Goal: Task Accomplishment & Management: Manage account settings

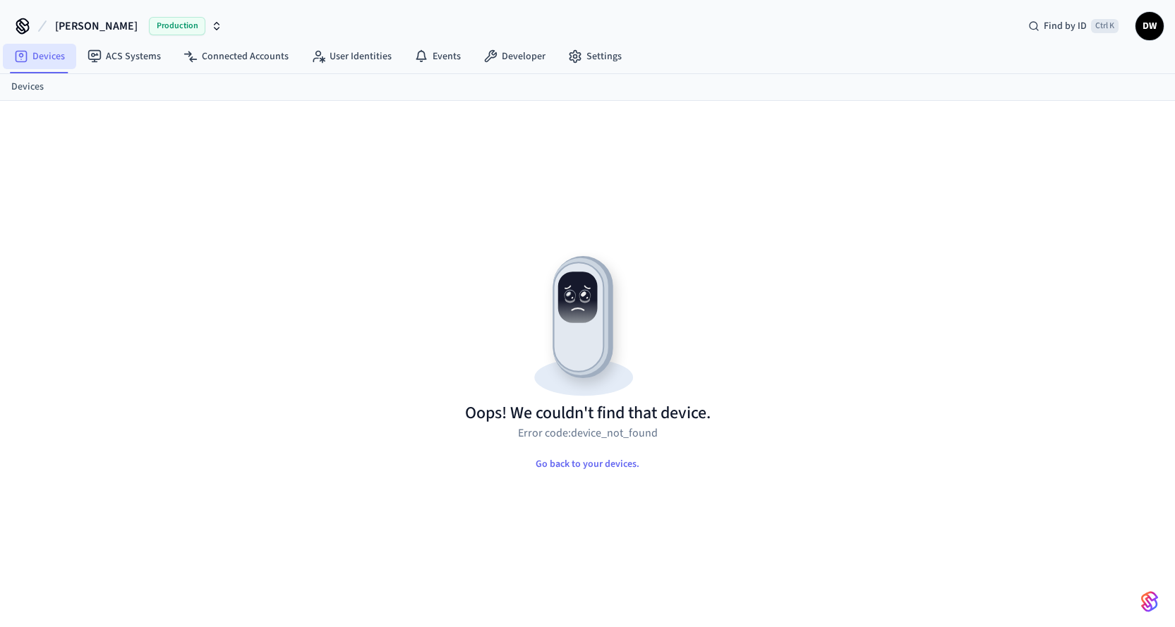
click at [37, 50] on link "Devices" at bounding box center [39, 56] width 73 height 25
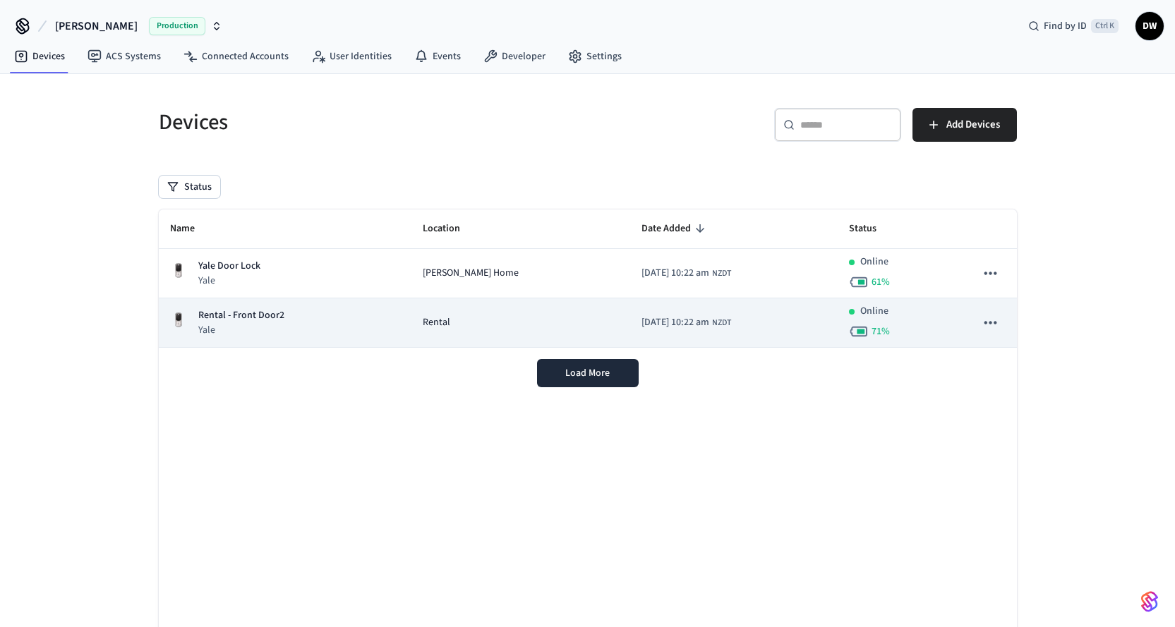
click at [455, 320] on div "Rental" at bounding box center [521, 323] width 196 height 15
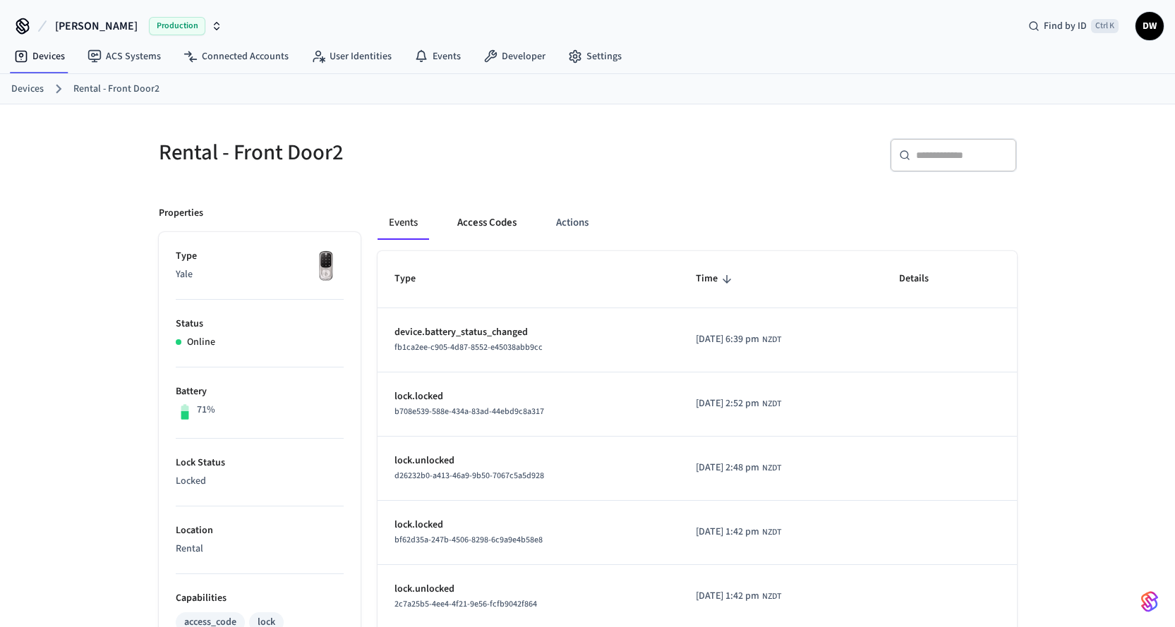
click at [498, 221] on button "Access Codes" at bounding box center [487, 223] width 82 height 34
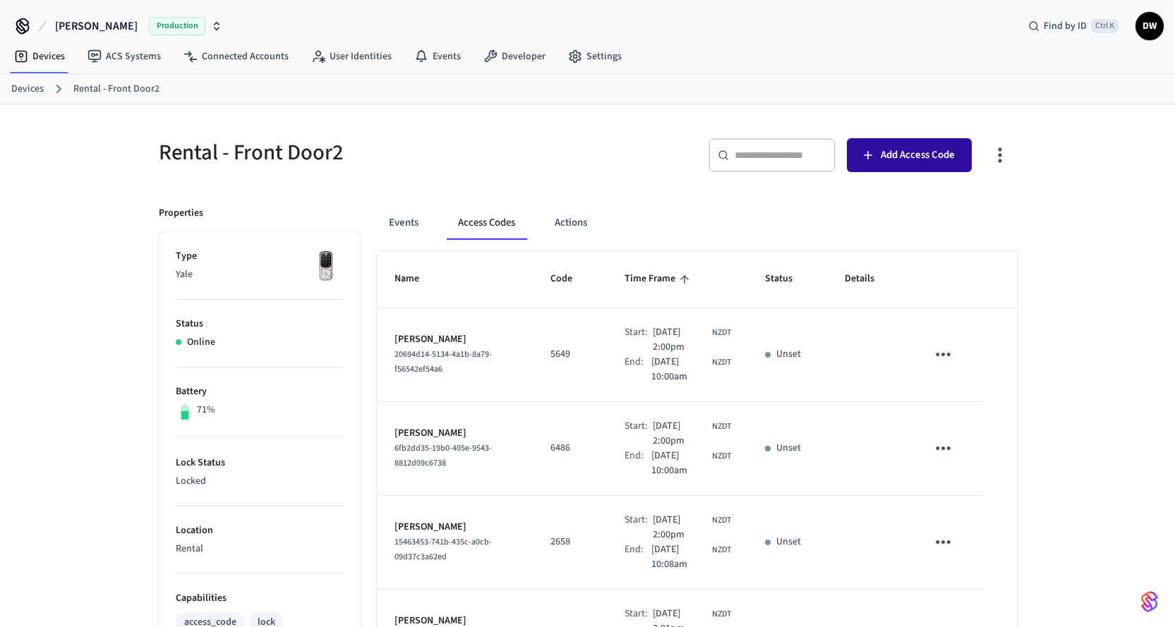
click at [895, 148] on span "Add Access Code" at bounding box center [918, 155] width 74 height 18
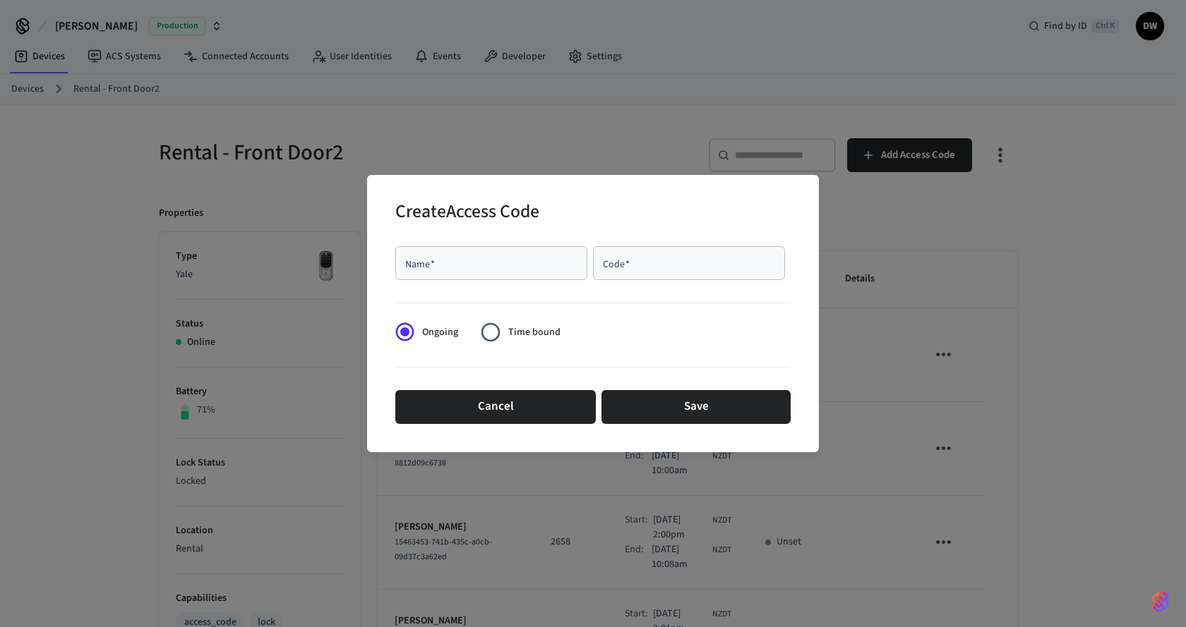
click at [505, 261] on input "Name   *" at bounding box center [491, 263] width 175 height 14
paste input "**********"
type input "**********"
click at [655, 257] on input "Code   *" at bounding box center [688, 263] width 175 height 14
type input "*"
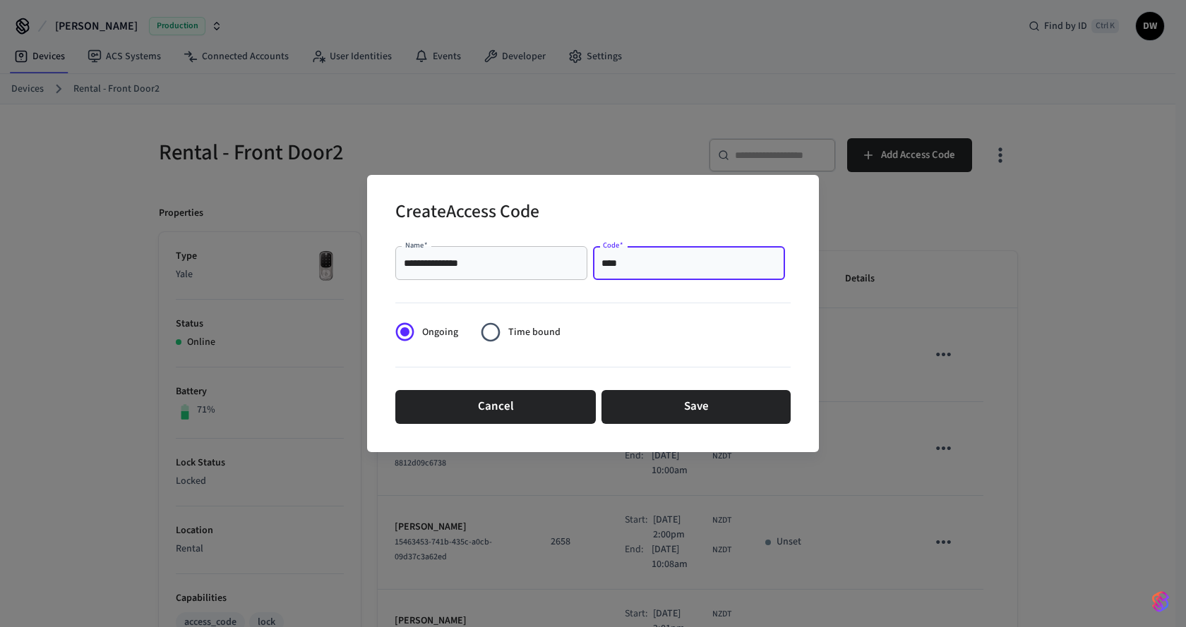
type input "****"
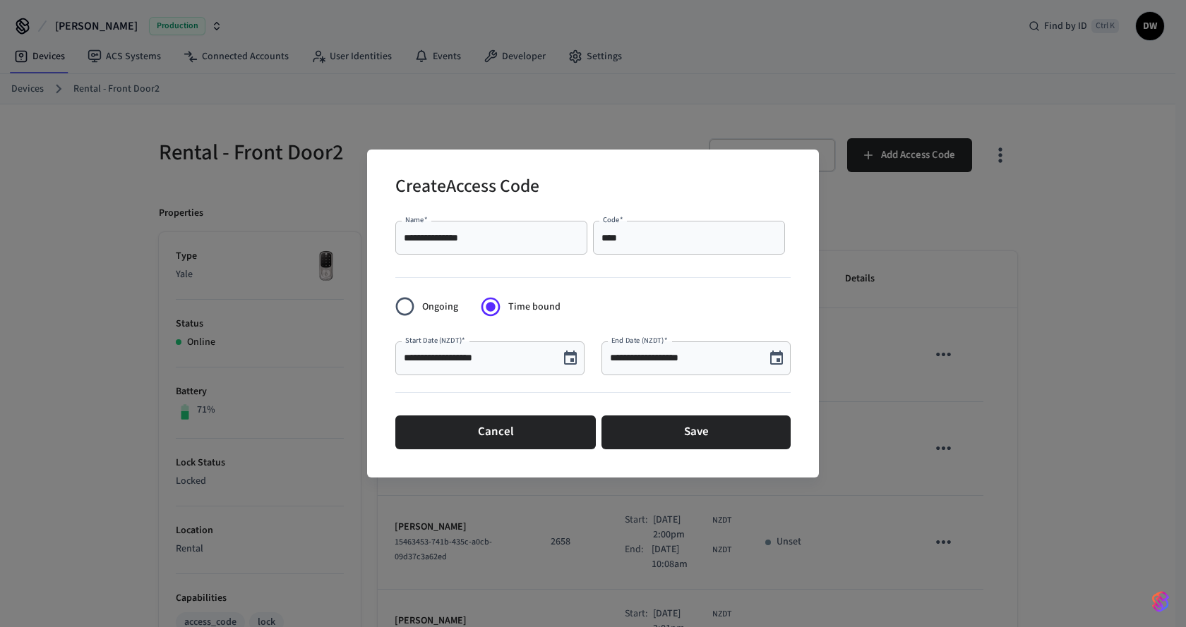
click at [571, 361] on icon "Choose date, selected date is Oct 9, 2025" at bounding box center [570, 358] width 13 height 14
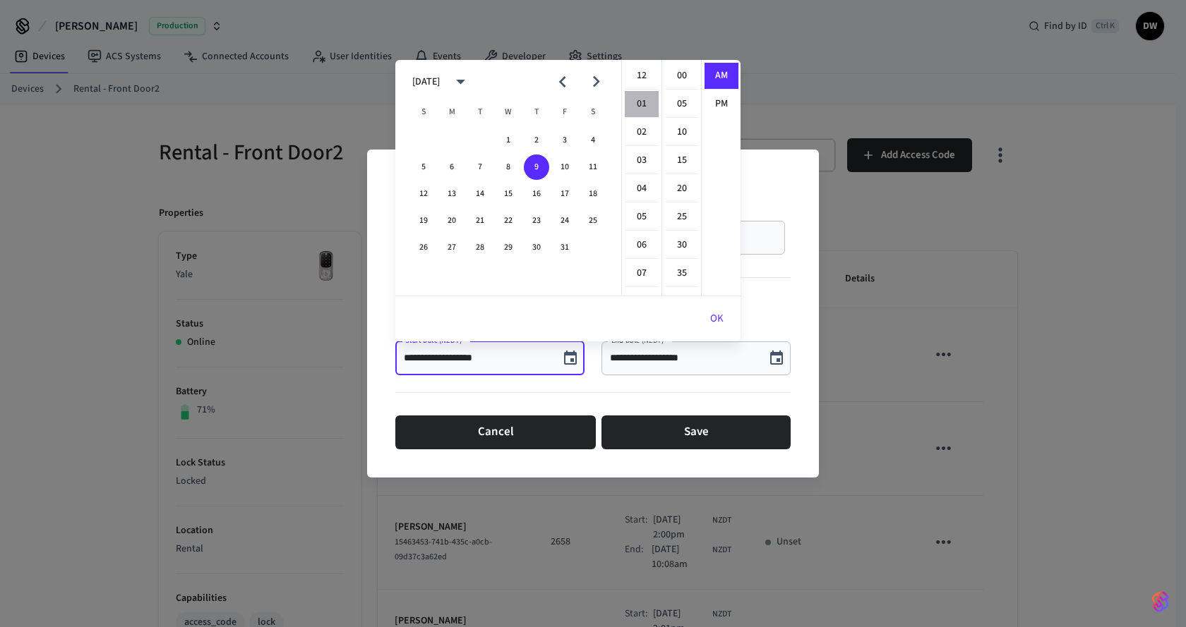
click at [640, 99] on li "01" at bounding box center [642, 104] width 34 height 27
click at [679, 76] on li "00" at bounding box center [682, 76] width 34 height 27
click at [716, 99] on li "PM" at bounding box center [721, 104] width 34 height 26
type input "**********"
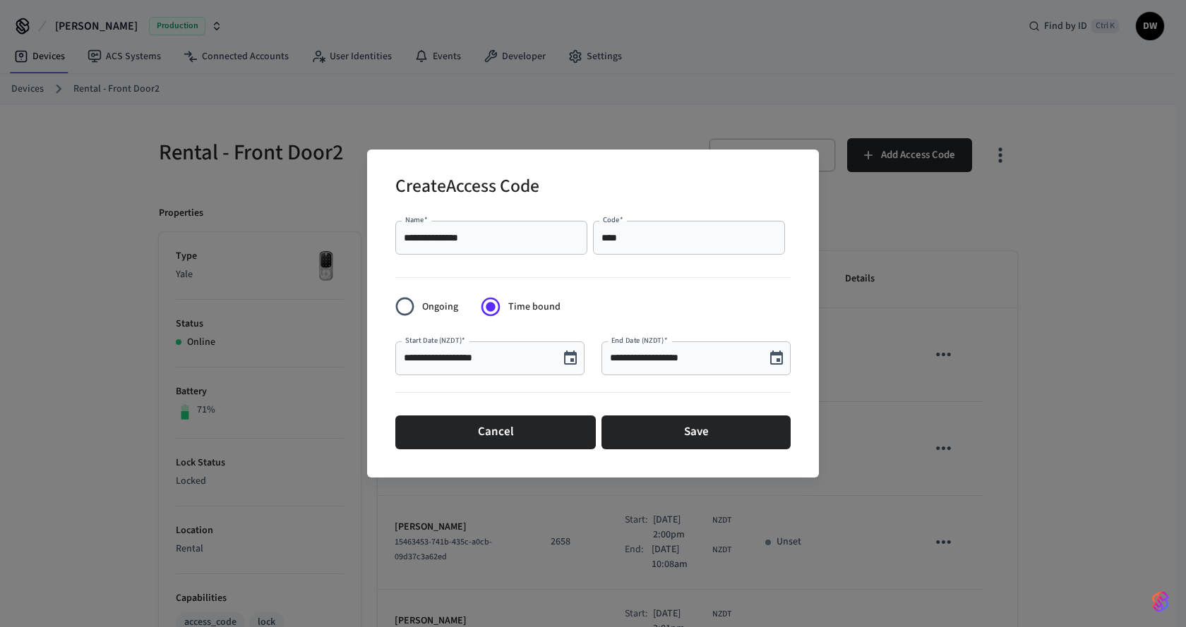
scroll to position [26, 0]
click at [778, 363] on icon "Choose date, selected date is Oct 9, 2025" at bounding box center [776, 358] width 17 height 17
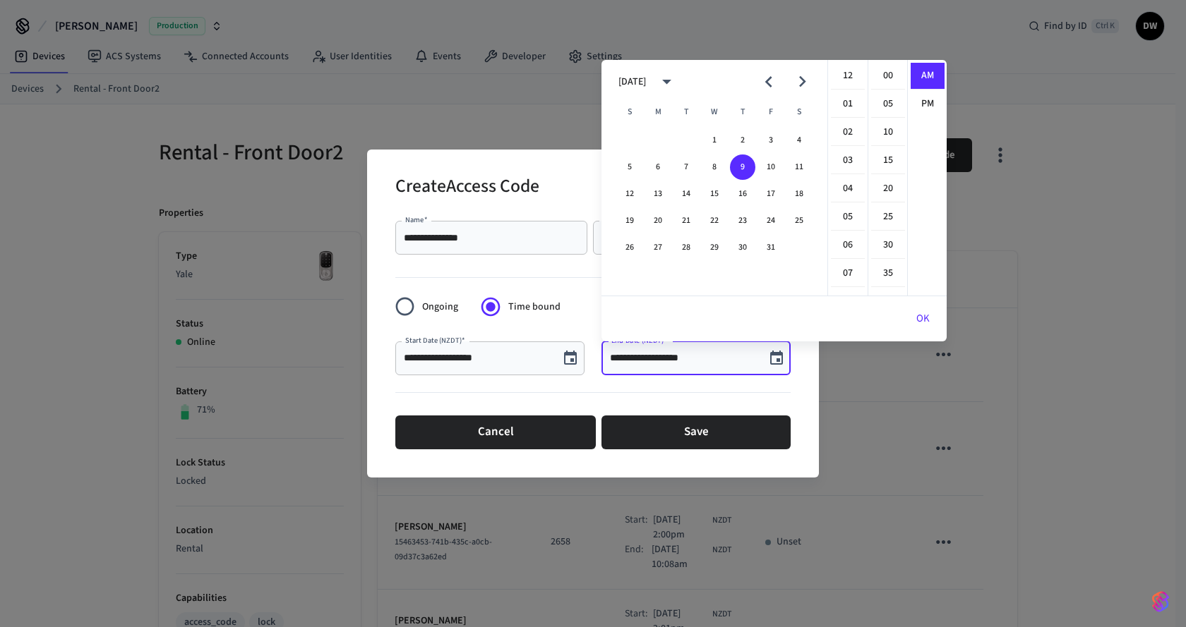
scroll to position [254, 0]
click at [627, 186] on button "12" at bounding box center [629, 193] width 25 height 25
click at [844, 104] on li "10" at bounding box center [848, 104] width 34 height 27
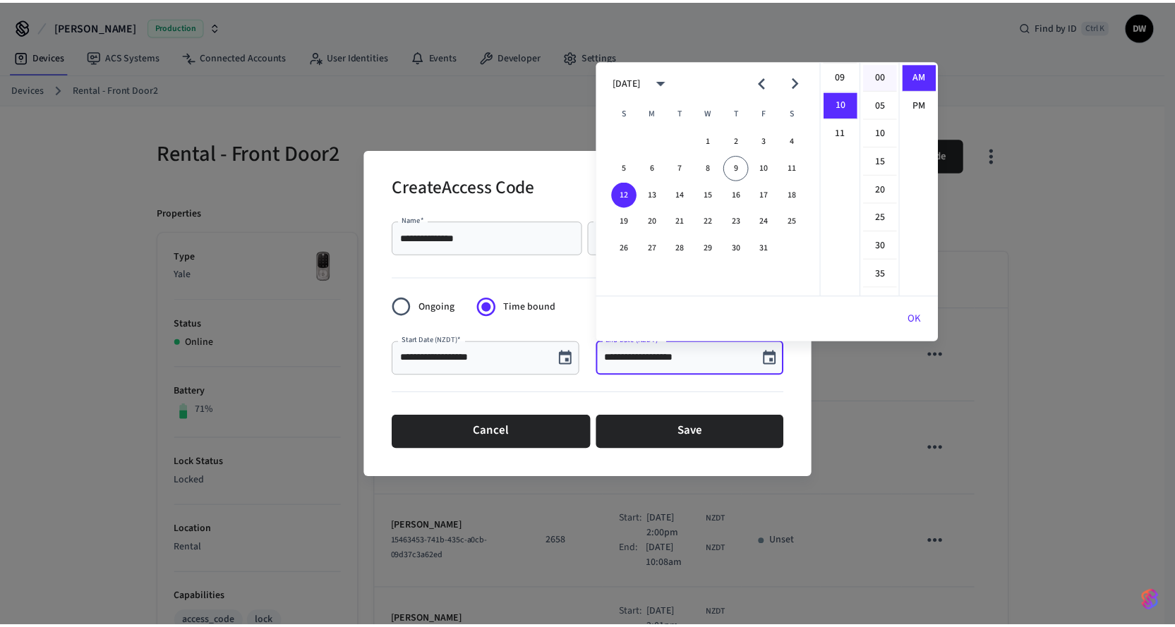
scroll to position [282, 0]
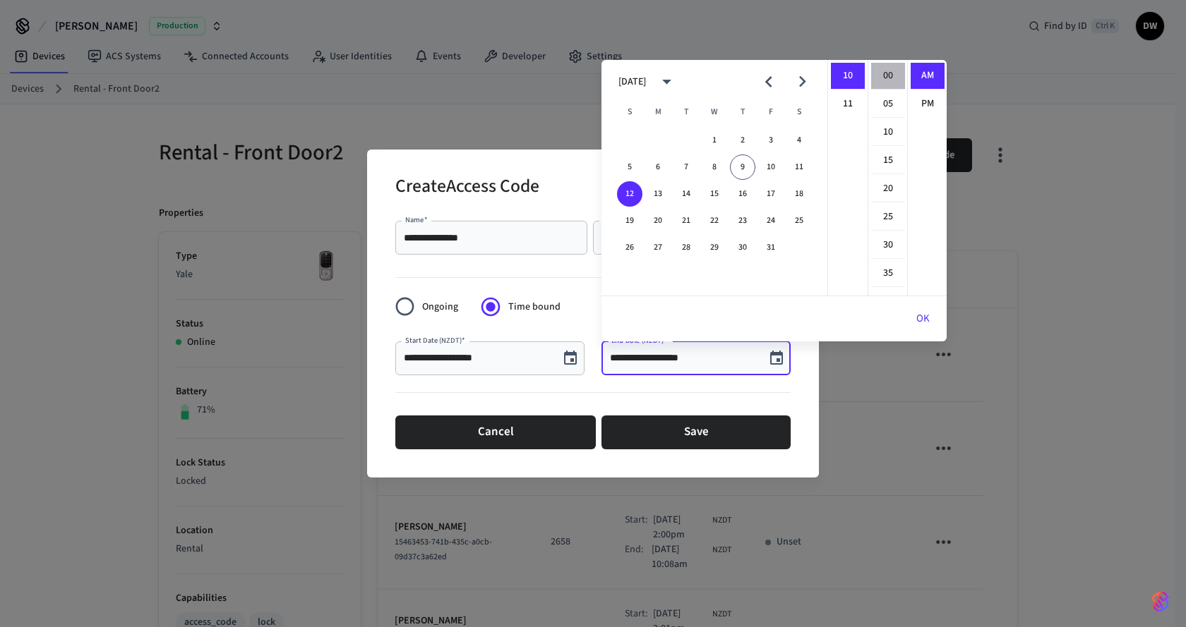
click at [885, 78] on li "00" at bounding box center [888, 76] width 34 height 27
type input "**********"
click at [930, 76] on li "AM" at bounding box center [928, 76] width 34 height 27
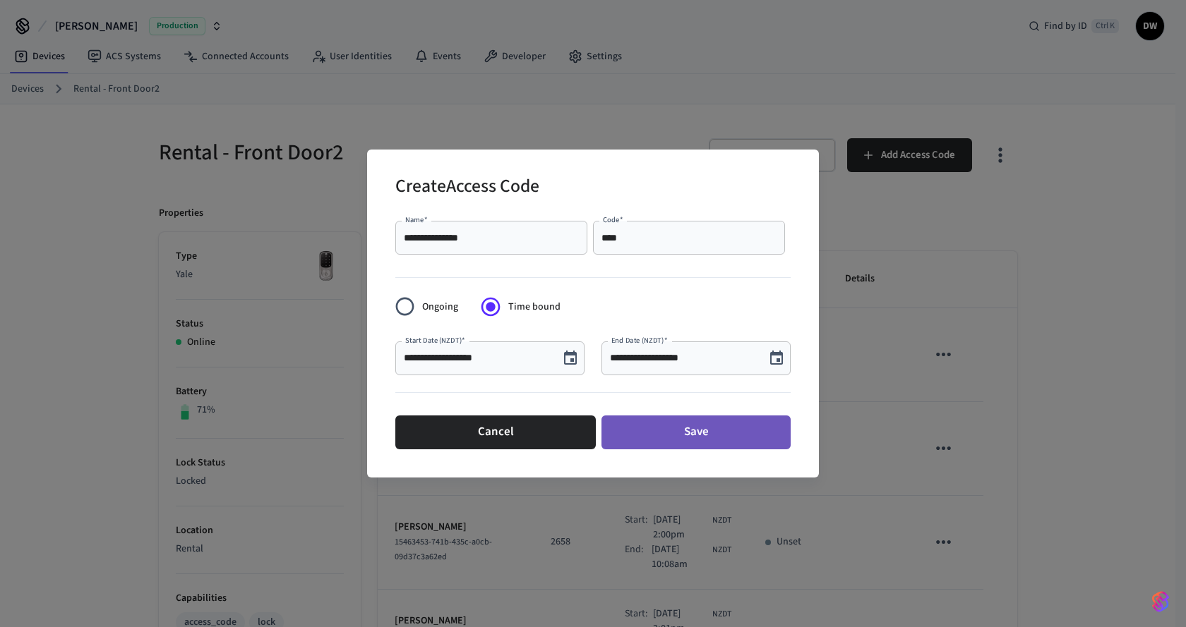
click at [694, 431] on button "Save" at bounding box center [695, 433] width 189 height 34
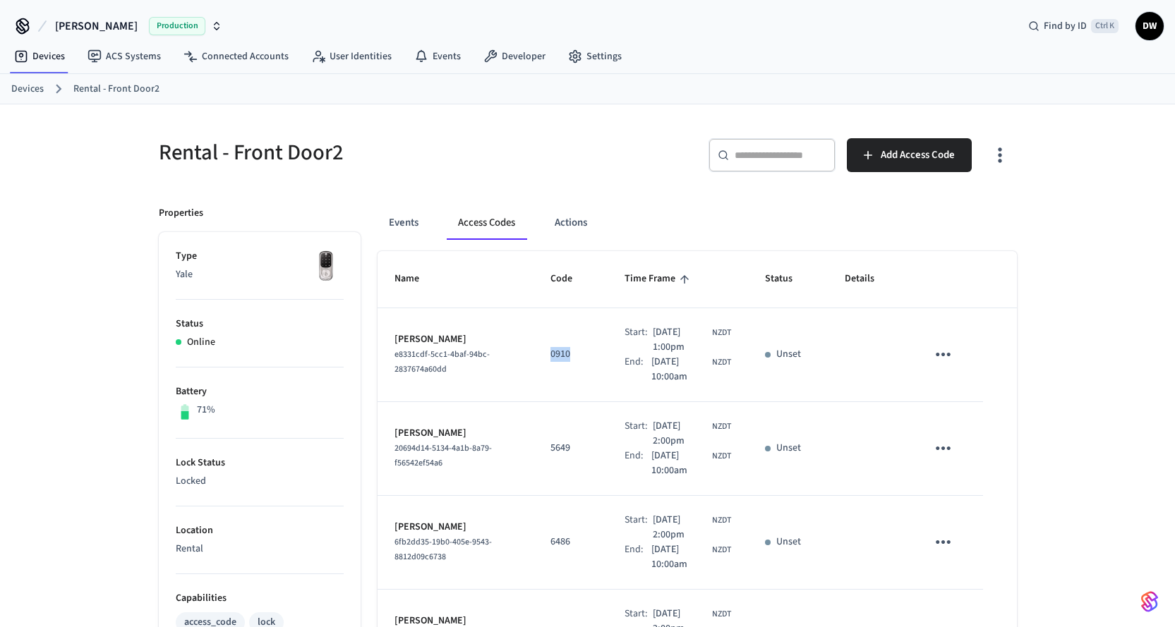
drag, startPoint x: 558, startPoint y: 356, endPoint x: 532, endPoint y: 355, distance: 26.2
click at [534, 355] on td "0910" at bounding box center [571, 355] width 74 height 94
copy p "0910"
